Goal: Task Accomplishment & Management: Complete application form

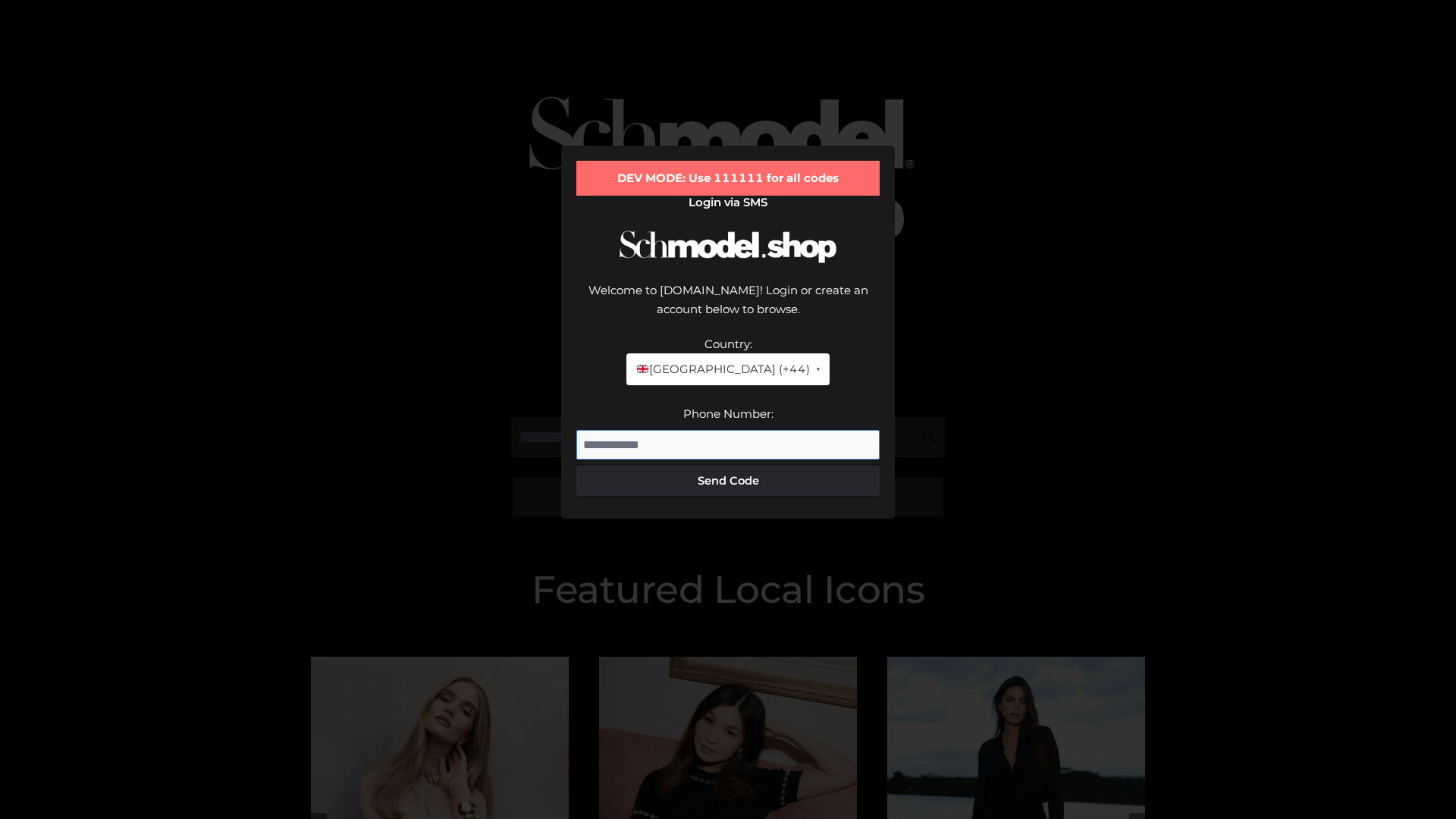
click at [728, 430] on input "Phone Number:" at bounding box center [728, 444] width 303 height 30
type input "**********"
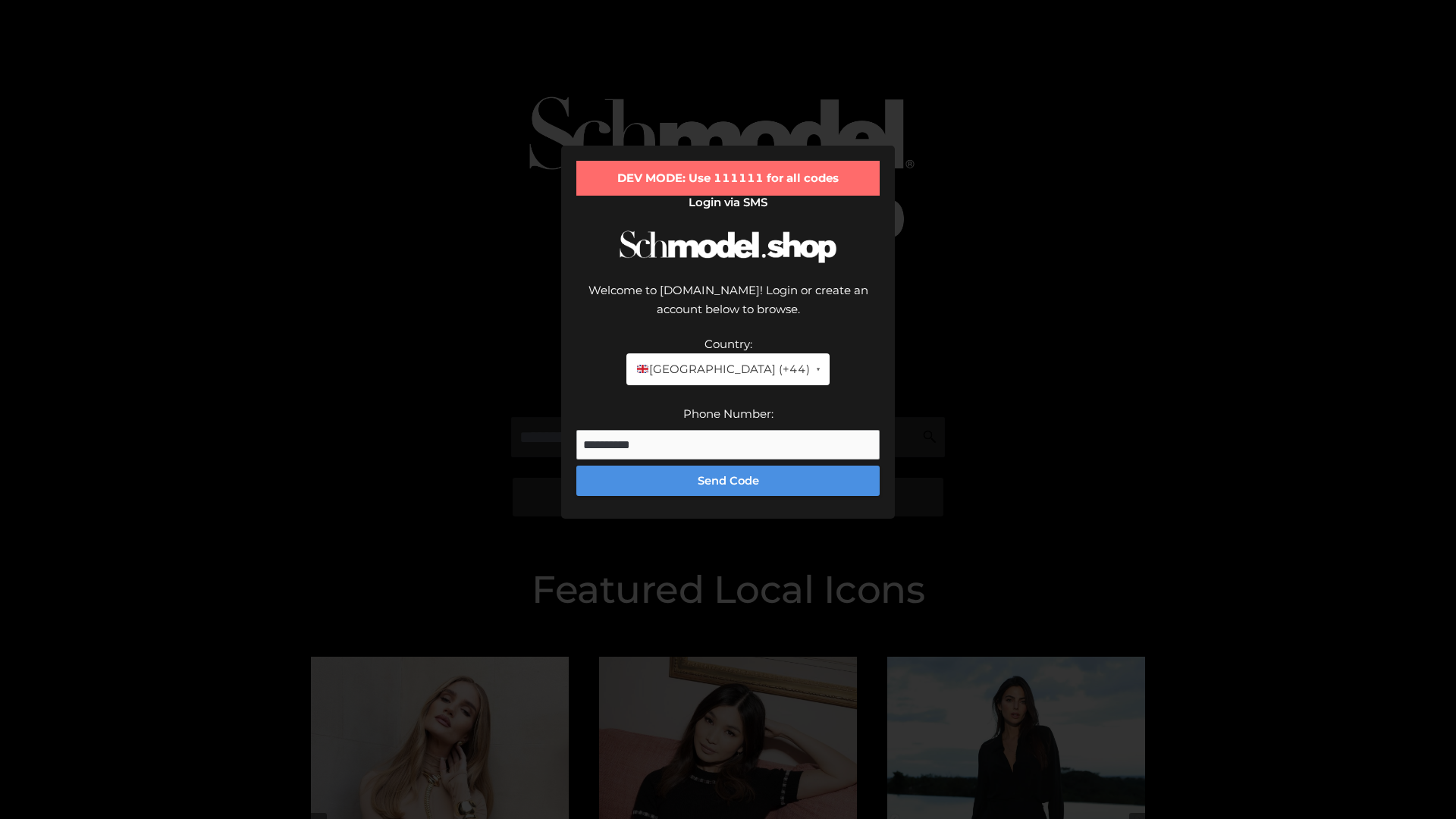
click at [728, 466] on button "Send Code" at bounding box center [728, 480] width 303 height 30
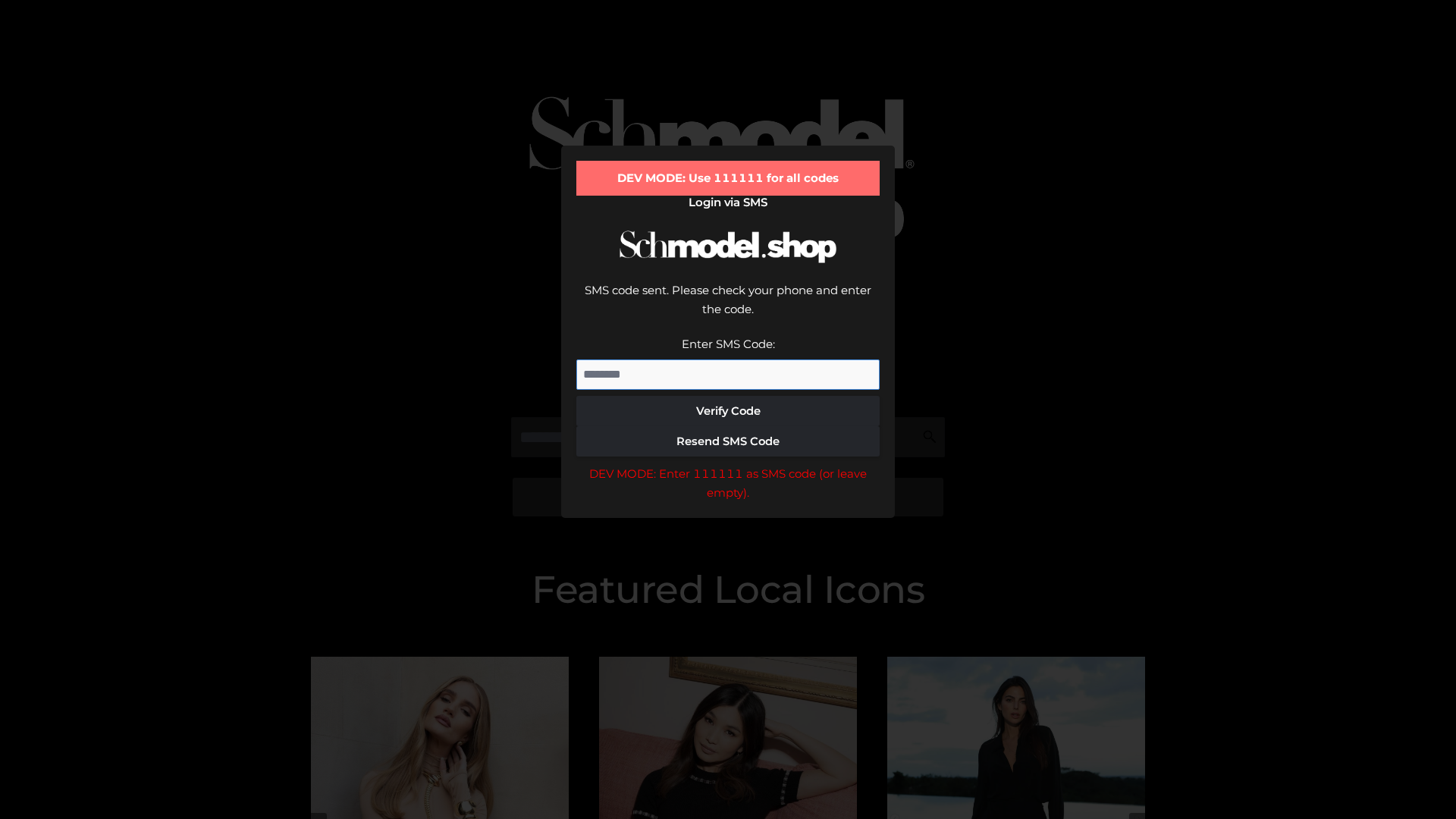
click at [728, 359] on input "Enter SMS Code:" at bounding box center [728, 374] width 303 height 30
type input "******"
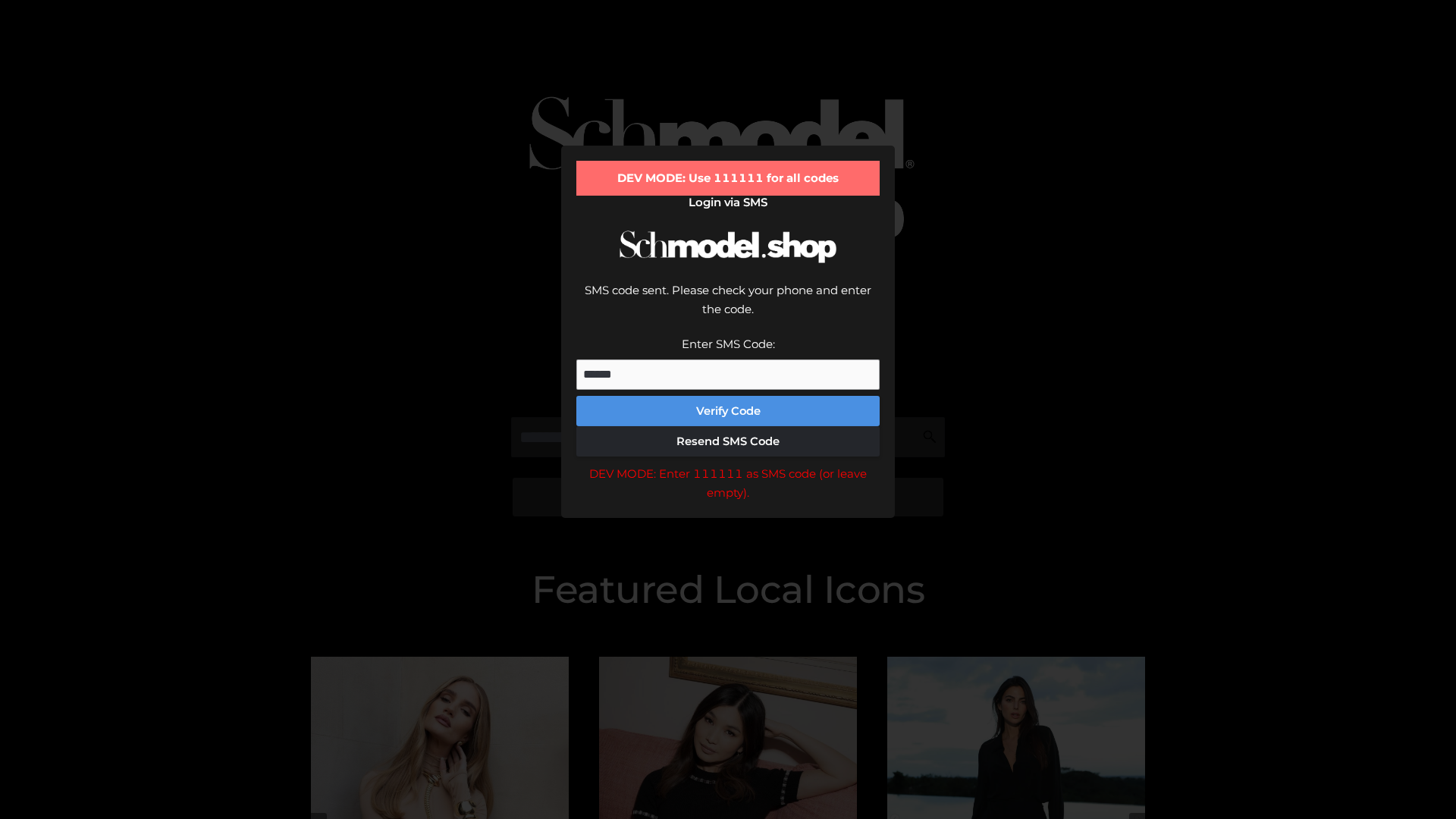
click at [728, 396] on button "Verify Code" at bounding box center [728, 411] width 303 height 30
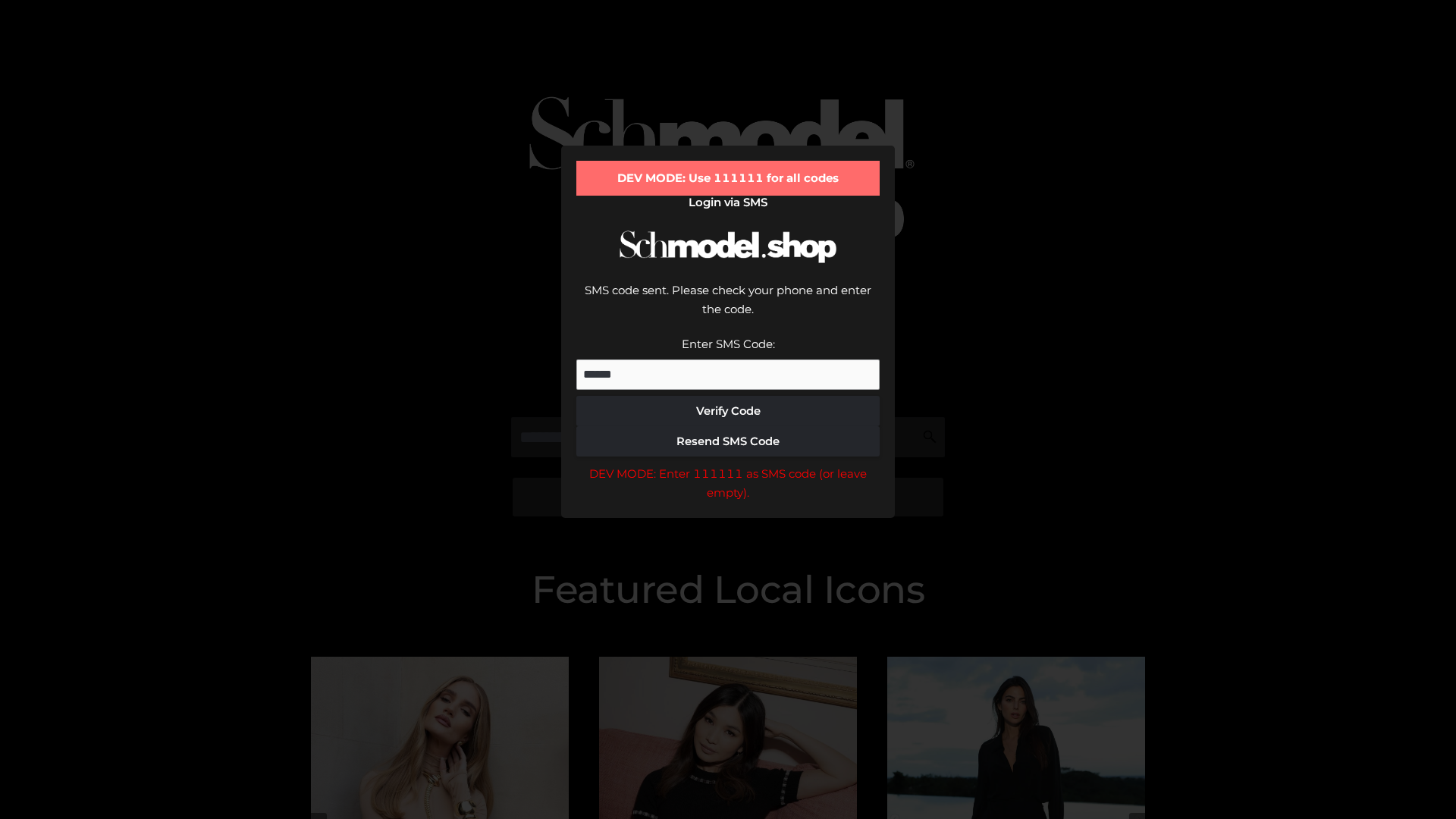
click at [728, 464] on div "DEV MODE: Enter 111111 as SMS code (or leave empty)." at bounding box center [728, 483] width 303 height 39
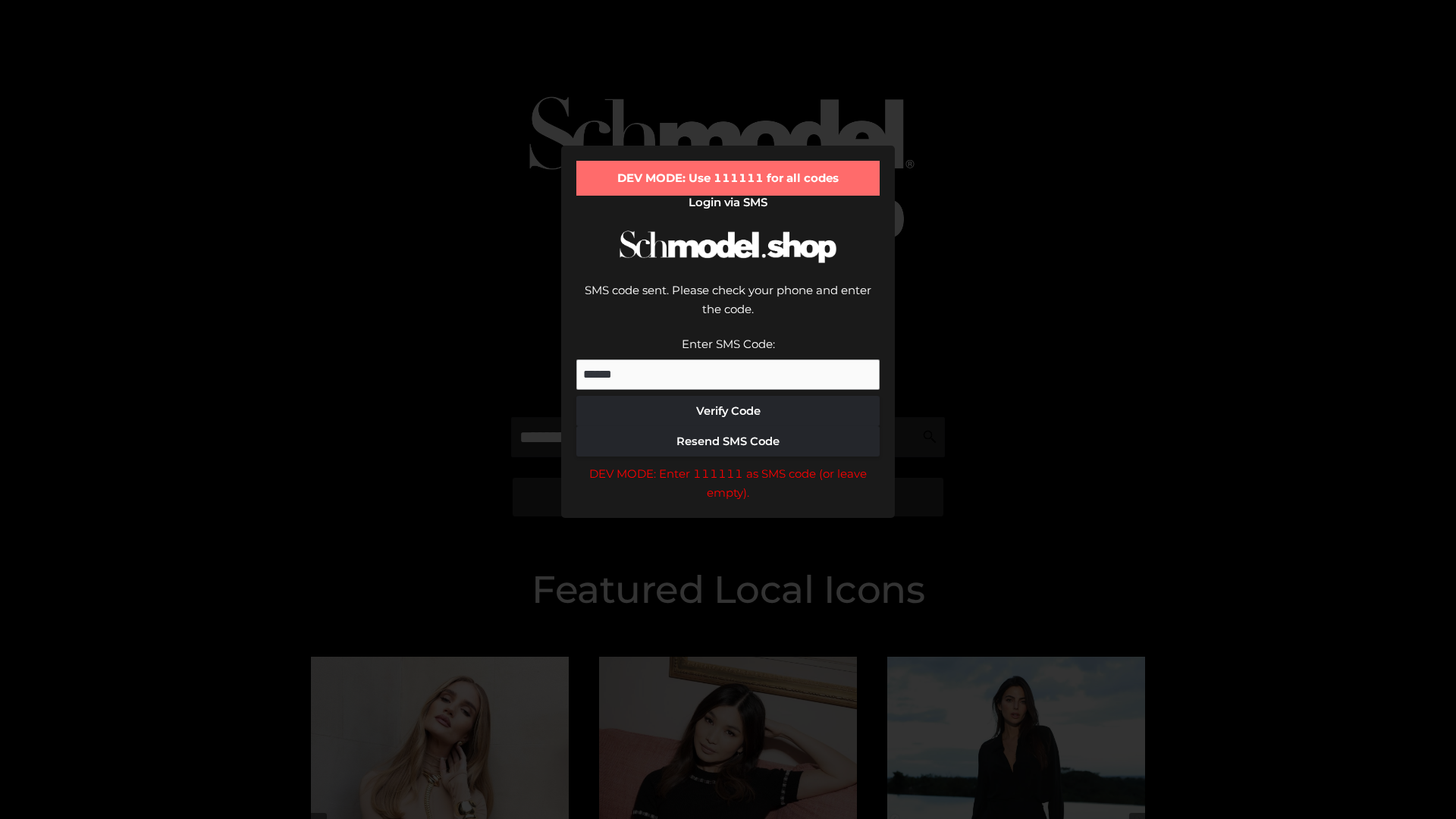
click at [728, 464] on div "DEV MODE: Enter 111111 as SMS code (or leave empty)." at bounding box center [728, 483] width 303 height 39
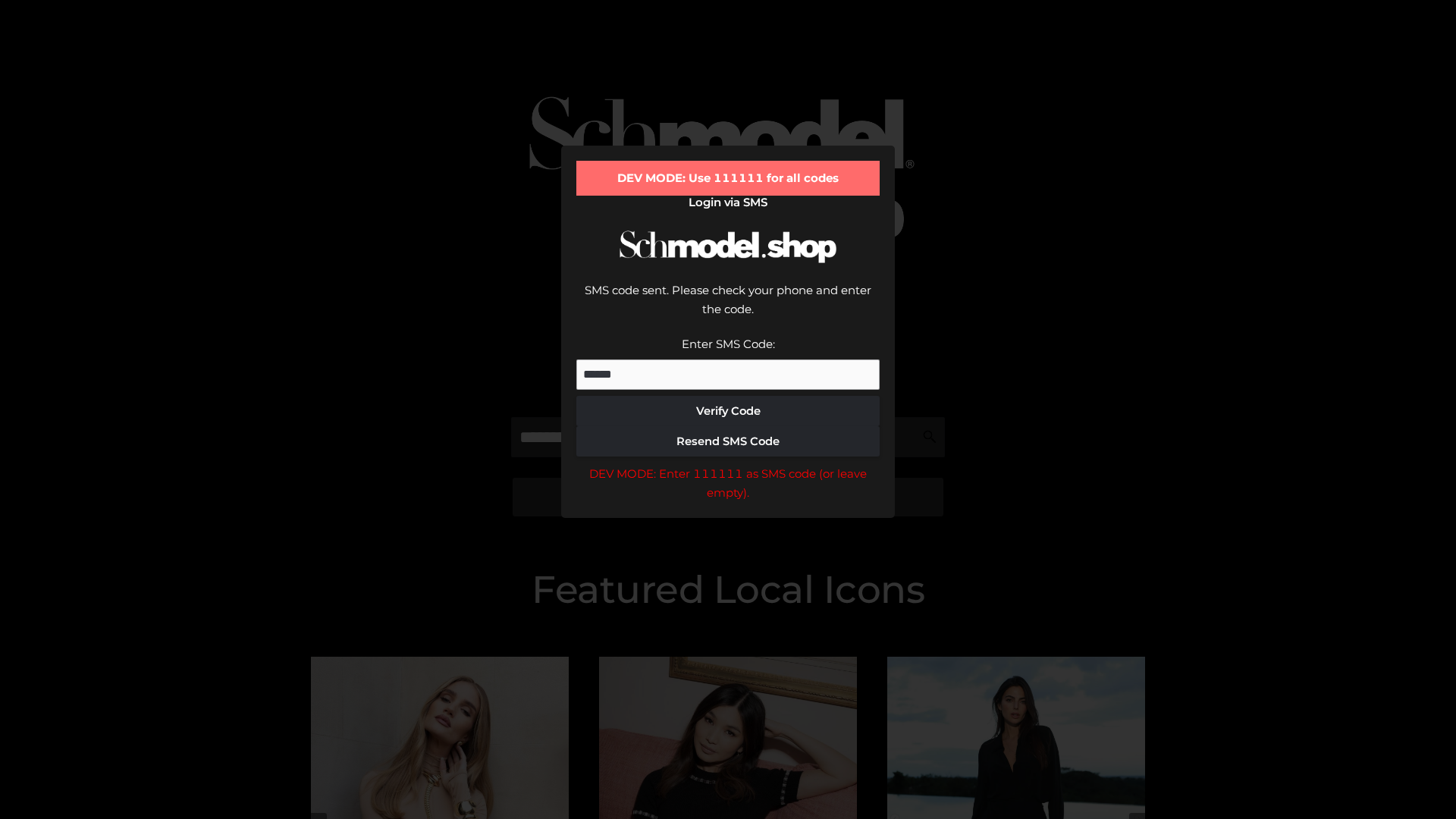
click at [728, 464] on div "DEV MODE: Enter 111111 as SMS code (or leave empty)." at bounding box center [728, 483] width 303 height 39
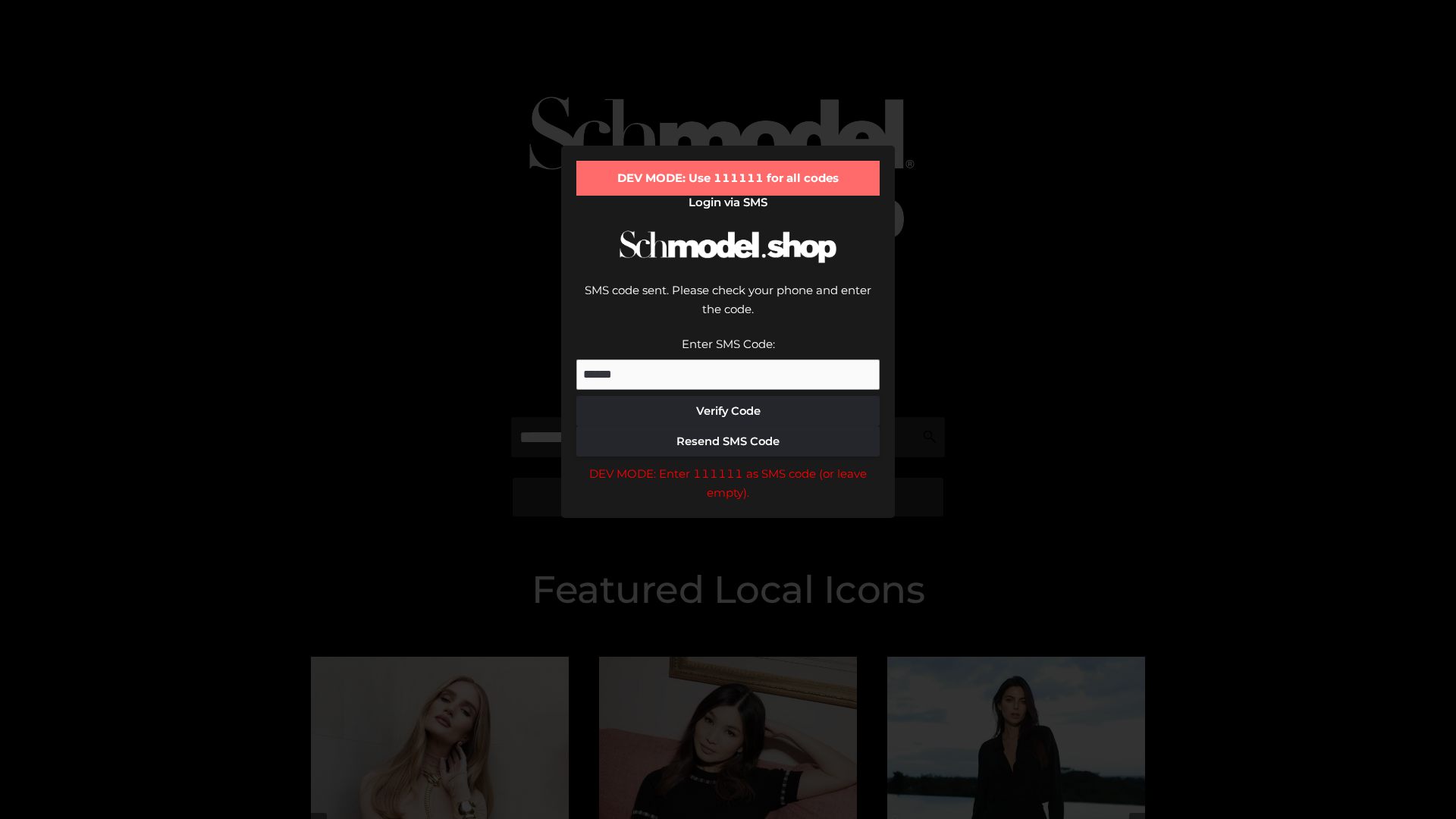
click at [728, 464] on div "DEV MODE: Enter 111111 as SMS code (or leave empty)." at bounding box center [728, 483] width 303 height 39
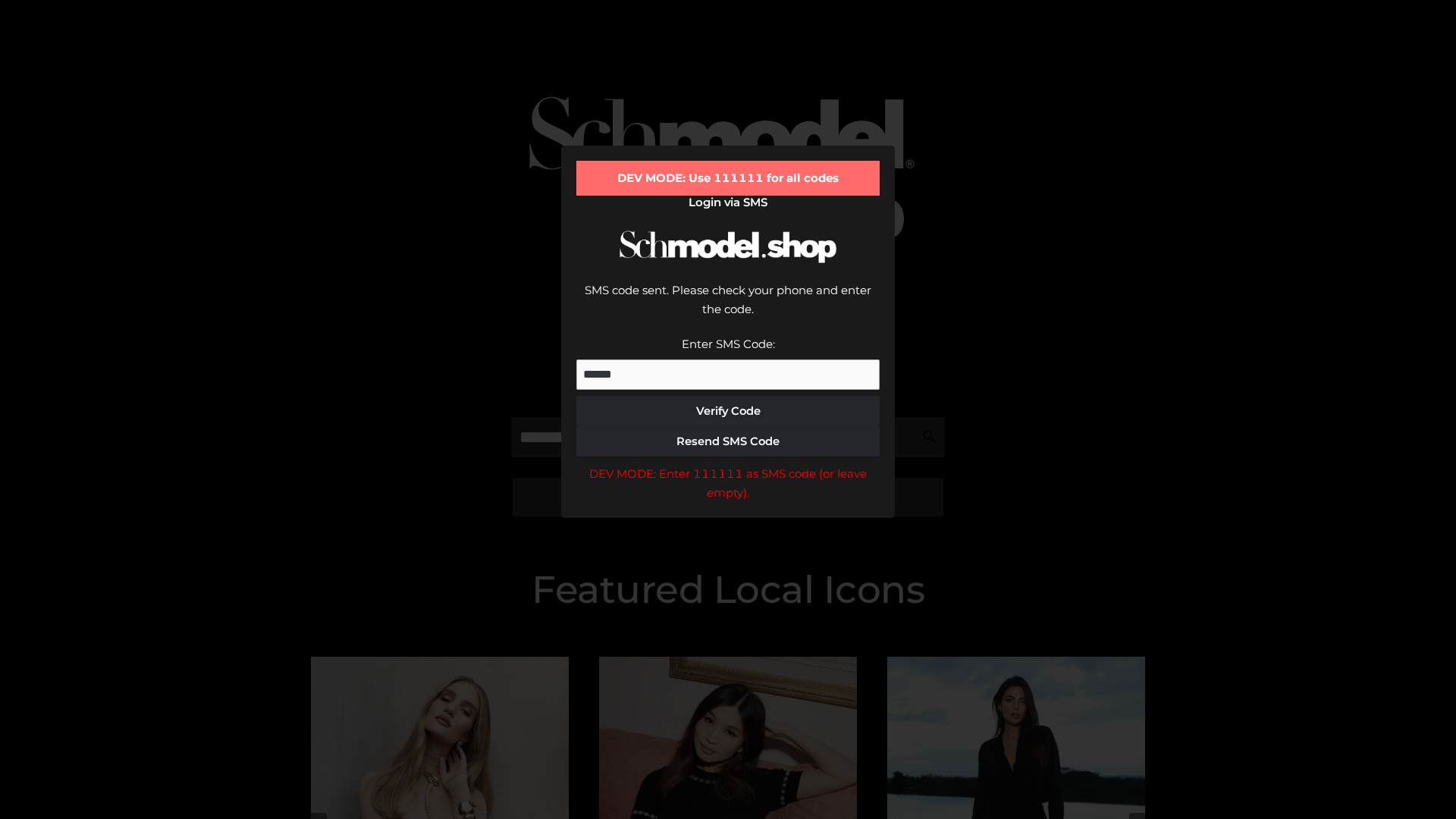
click at [728, 464] on div "DEV MODE: Enter 111111 as SMS code (or leave empty)." at bounding box center [728, 483] width 303 height 39
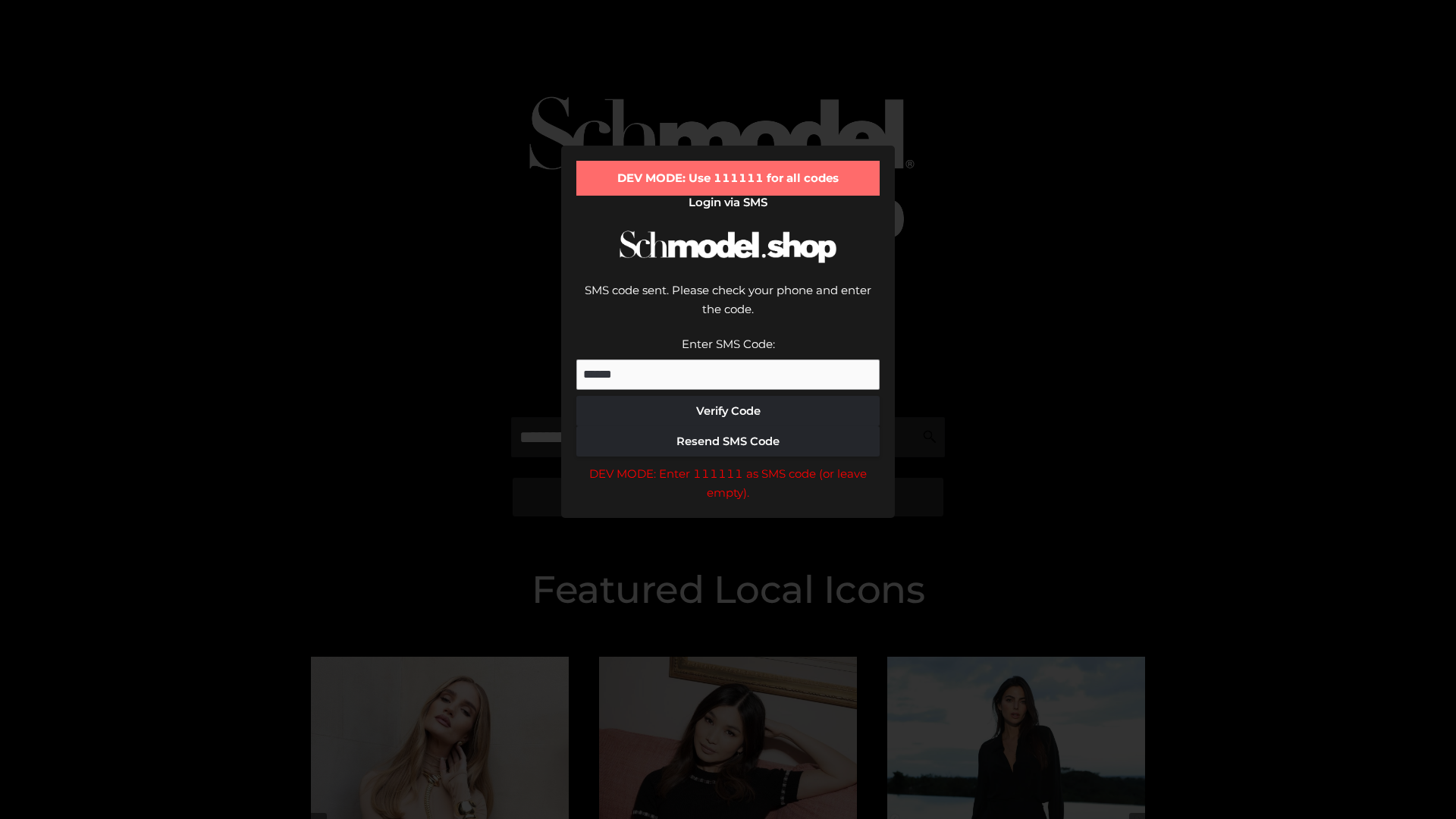
click at [728, 464] on div "DEV MODE: Enter 111111 as SMS code (or leave empty)." at bounding box center [728, 483] width 303 height 39
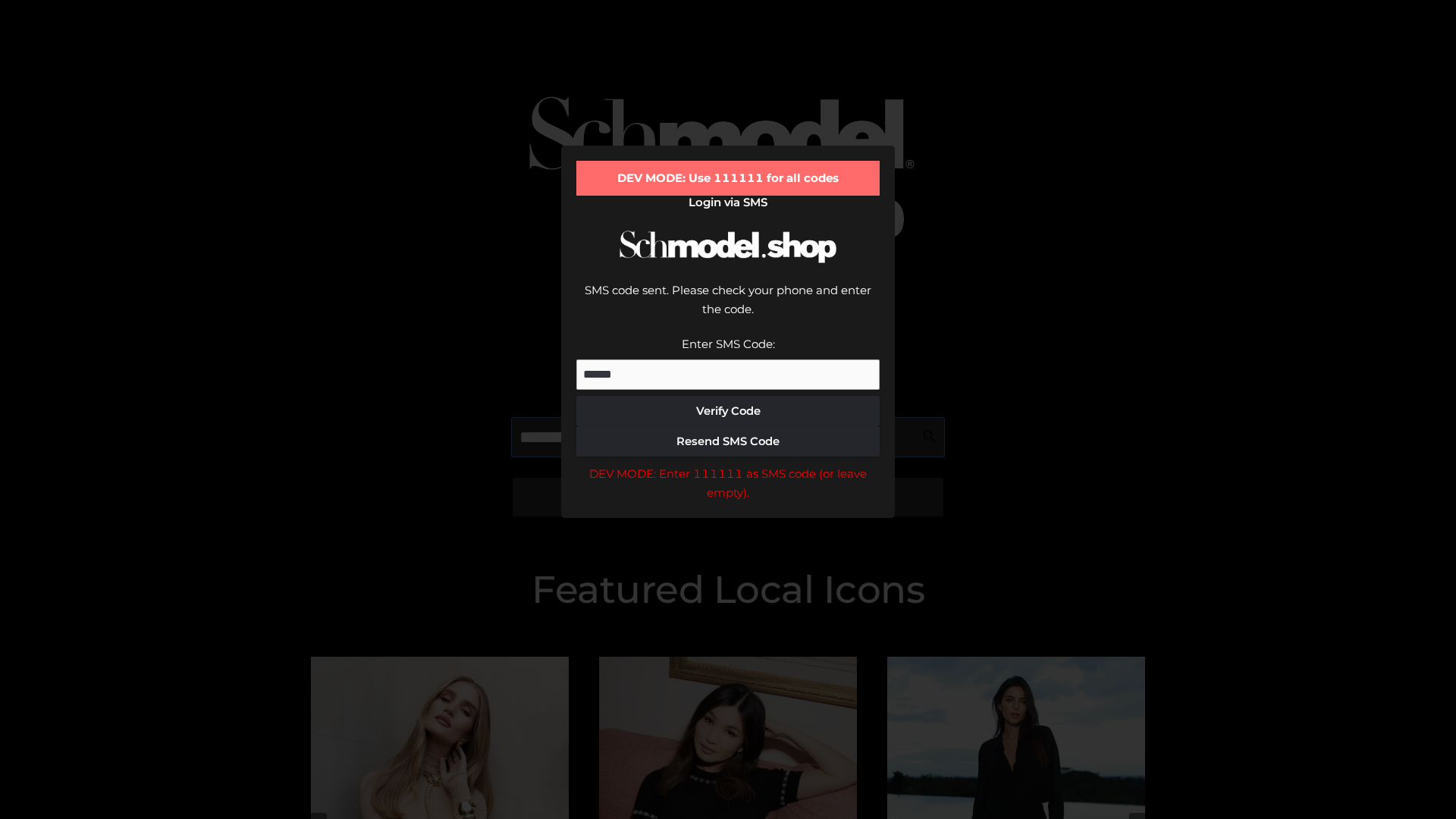
scroll to position [0, 78]
click at [728, 464] on div "DEV MODE: Enter 111111 as SMS code (or leave empty)." at bounding box center [728, 483] width 303 height 39
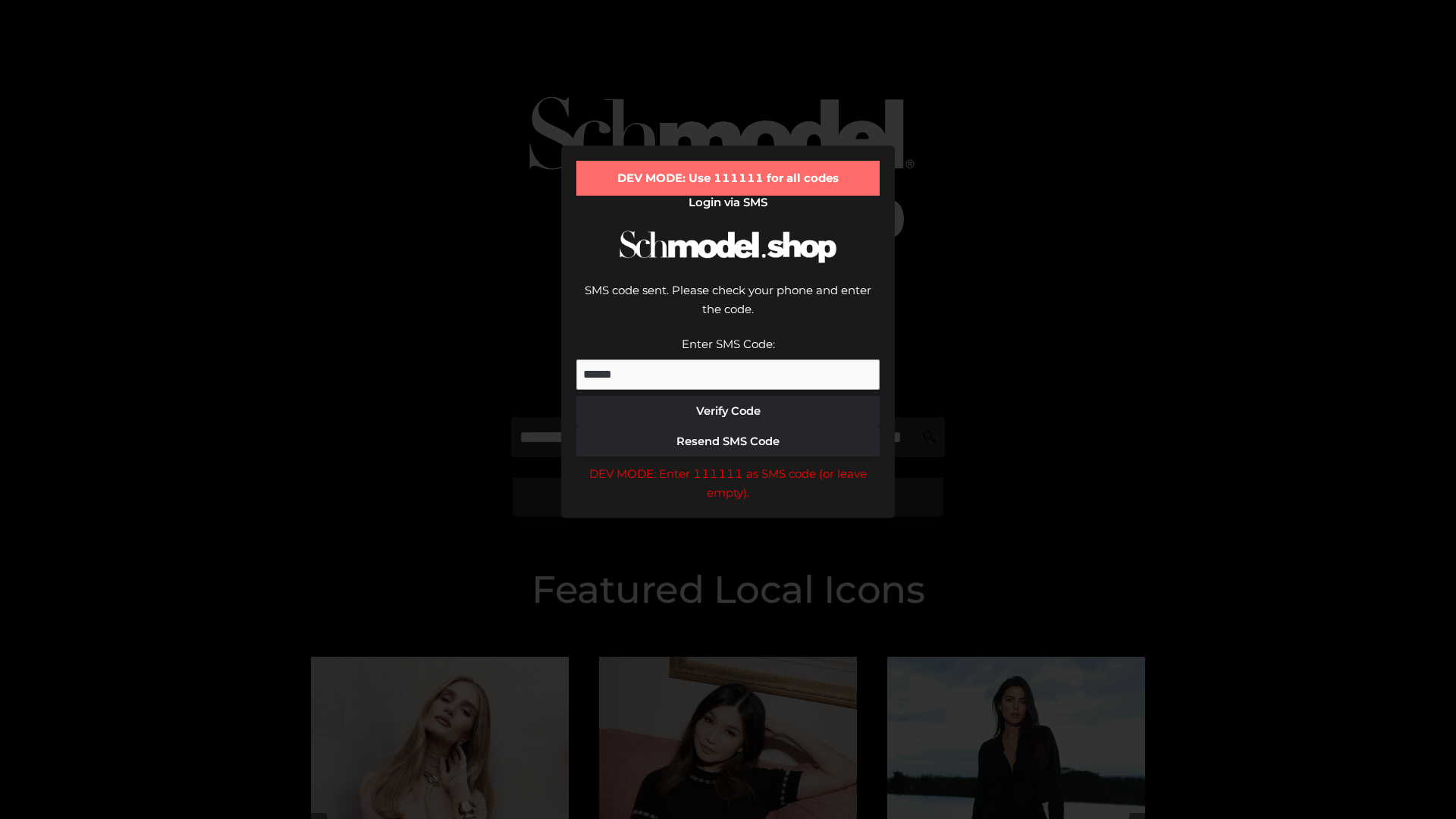
click at [728, 464] on div "DEV MODE: Enter 111111 as SMS code (or leave empty)." at bounding box center [728, 483] width 303 height 39
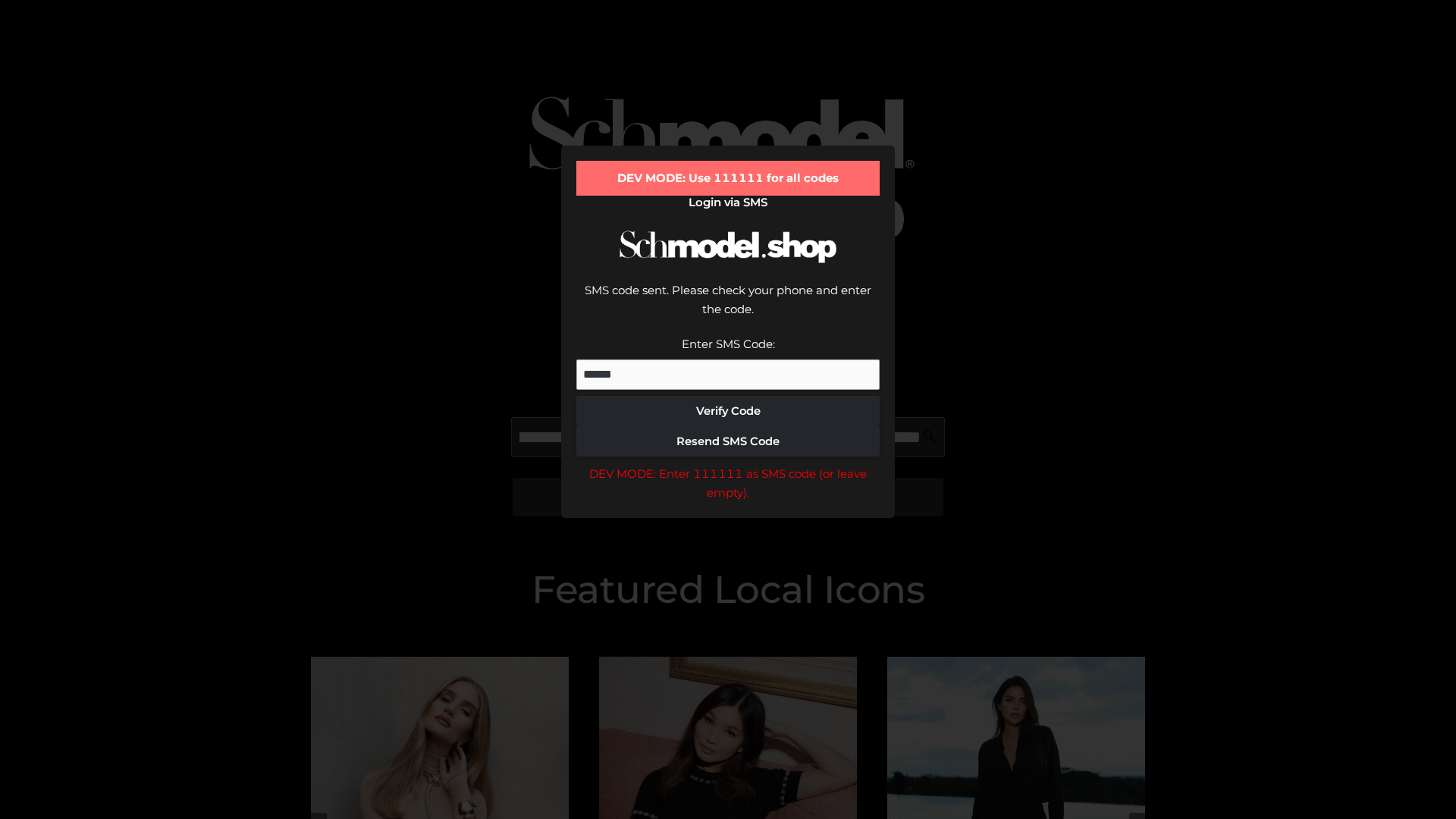
scroll to position [0, 165]
click at [728, 464] on div "DEV MODE: Enter 111111 as SMS code (or leave empty)." at bounding box center [728, 483] width 303 height 39
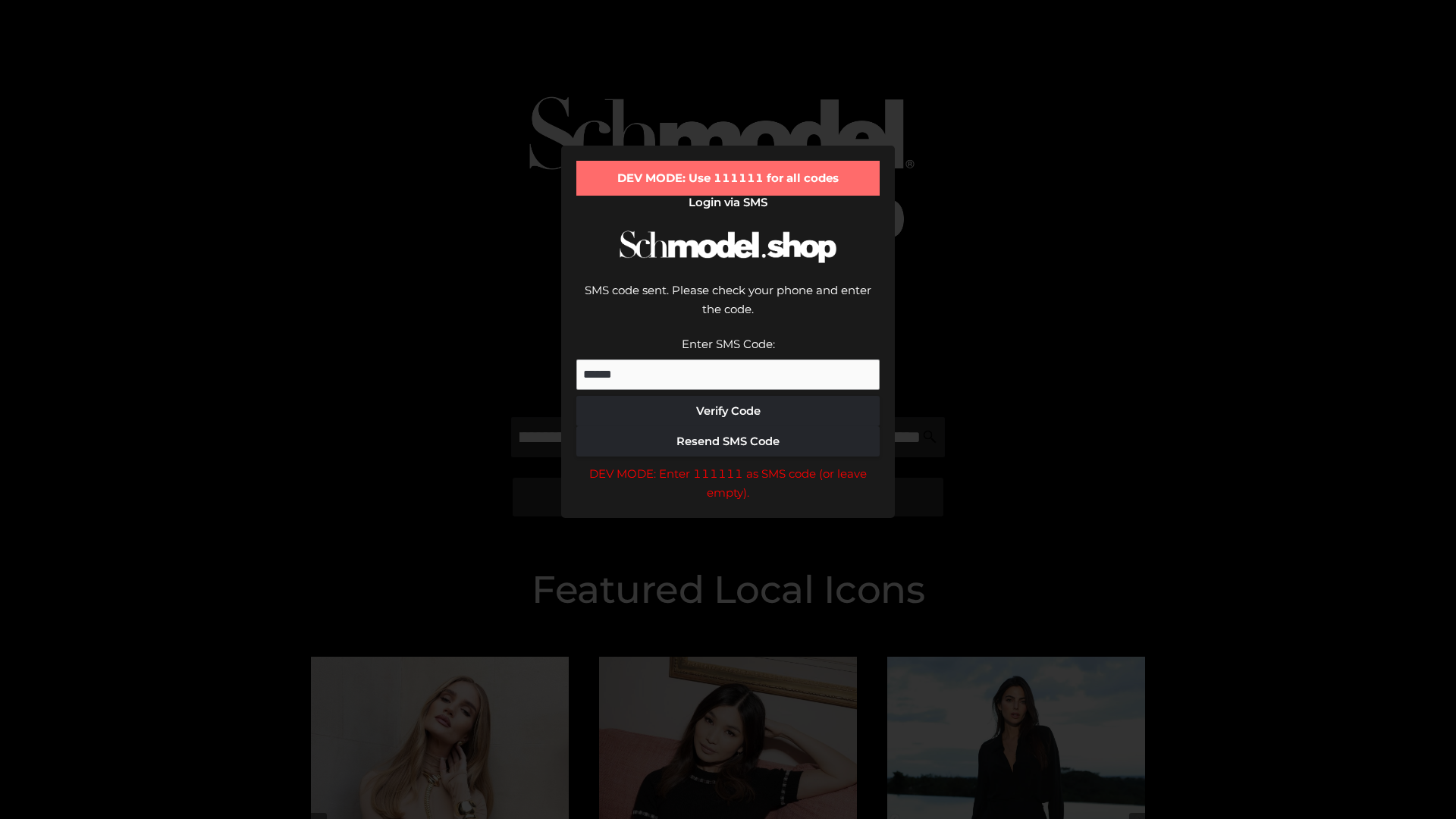
click at [728, 464] on div "DEV MODE: Enter 111111 as SMS code (or leave empty)." at bounding box center [728, 483] width 303 height 39
type input "**********"
click at [728, 464] on div "DEV MODE: Enter 111111 as SMS code (or leave empty)." at bounding box center [728, 483] width 303 height 39
